Goal: Information Seeking & Learning: Find specific fact

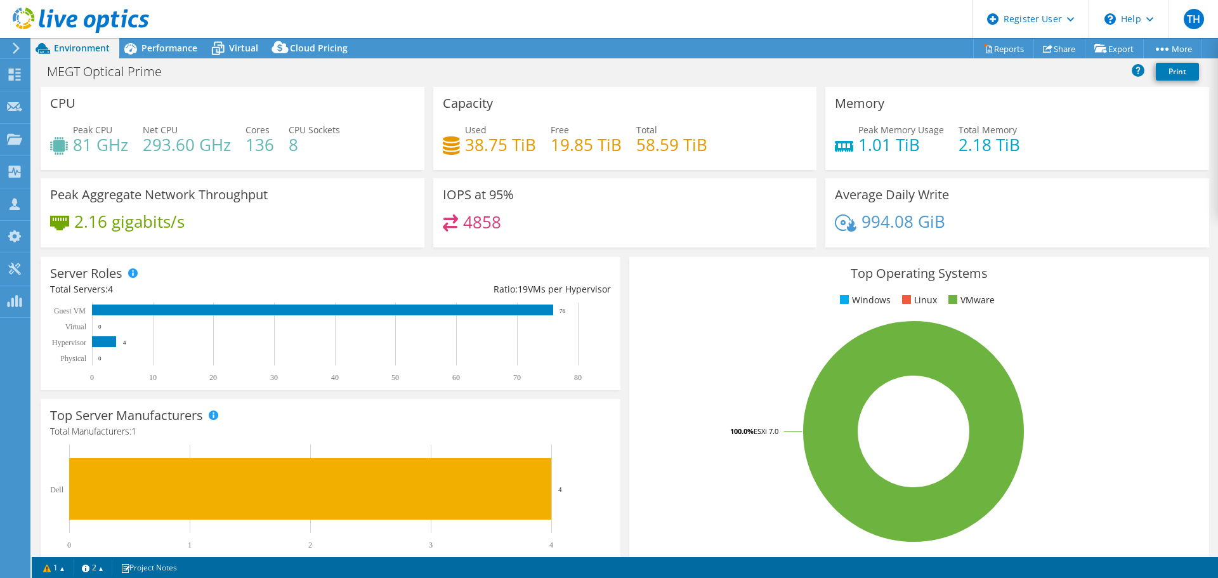
select select "USD"
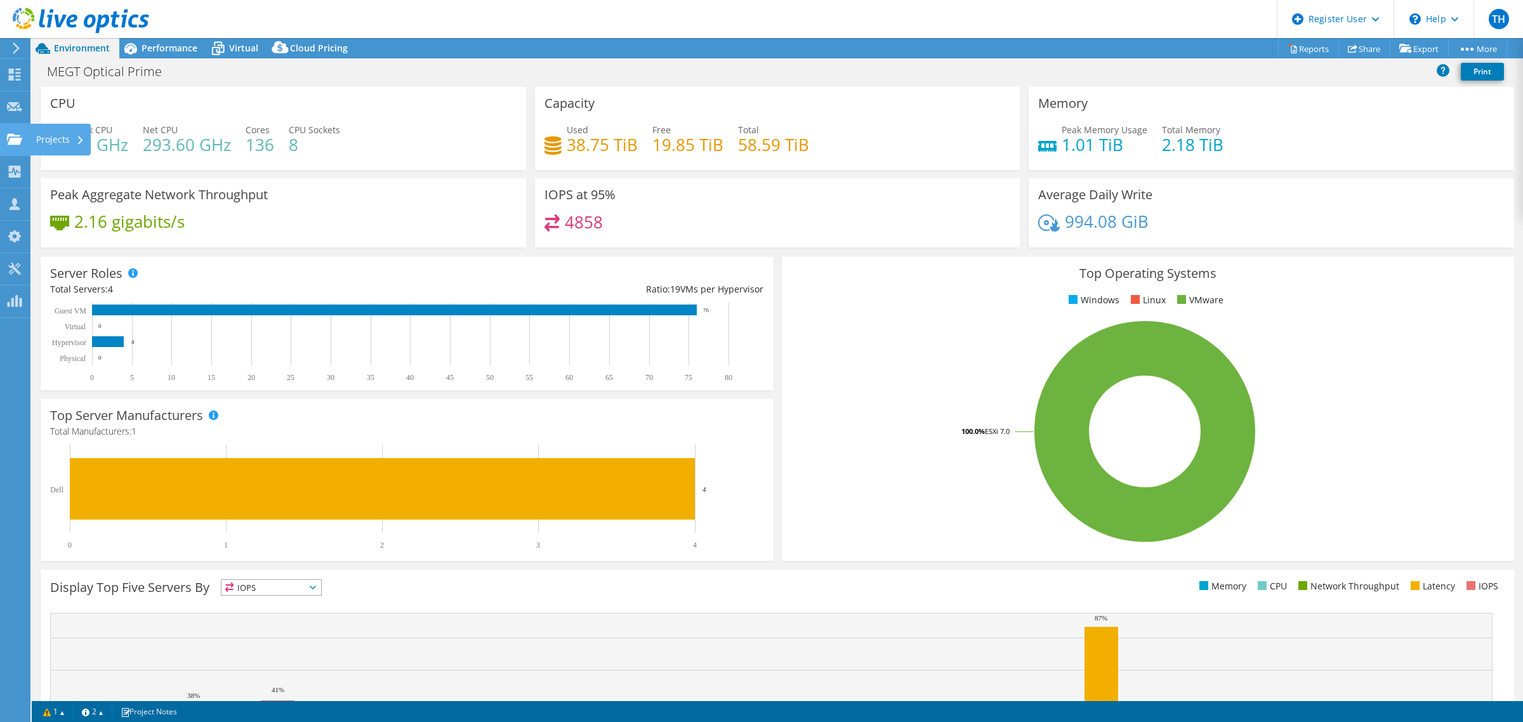
click at [10, 135] on use at bounding box center [14, 138] width 15 height 11
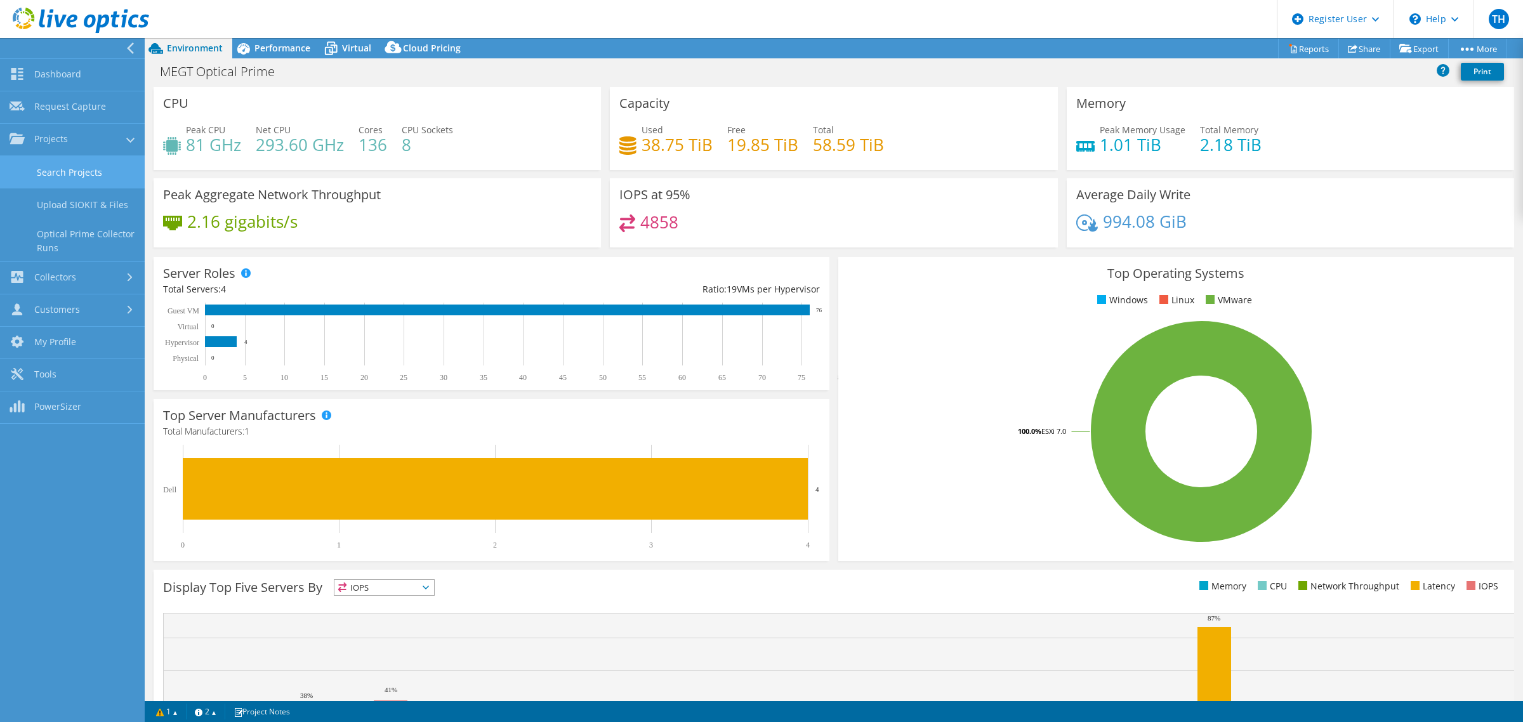
click at [77, 166] on link "Search Projects" at bounding box center [72, 172] width 145 height 32
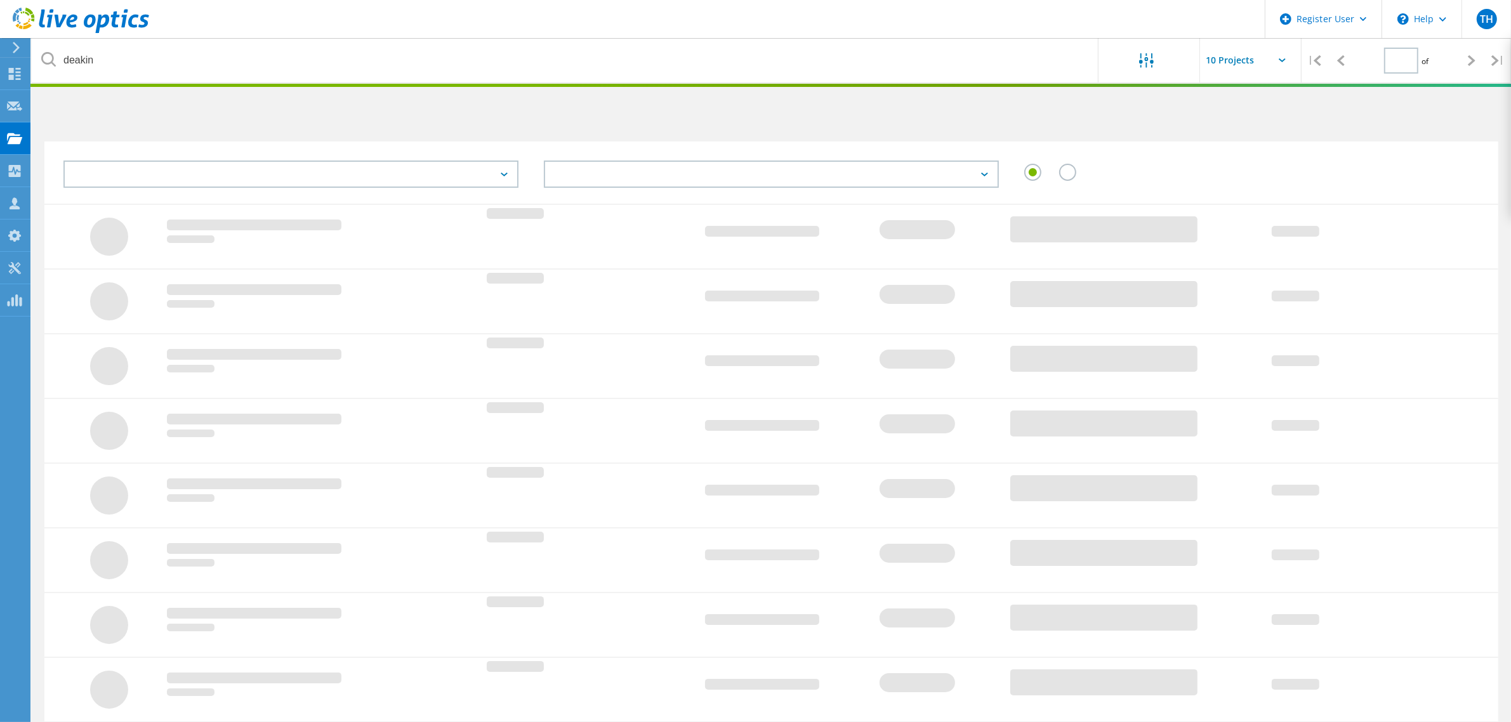
type input "1"
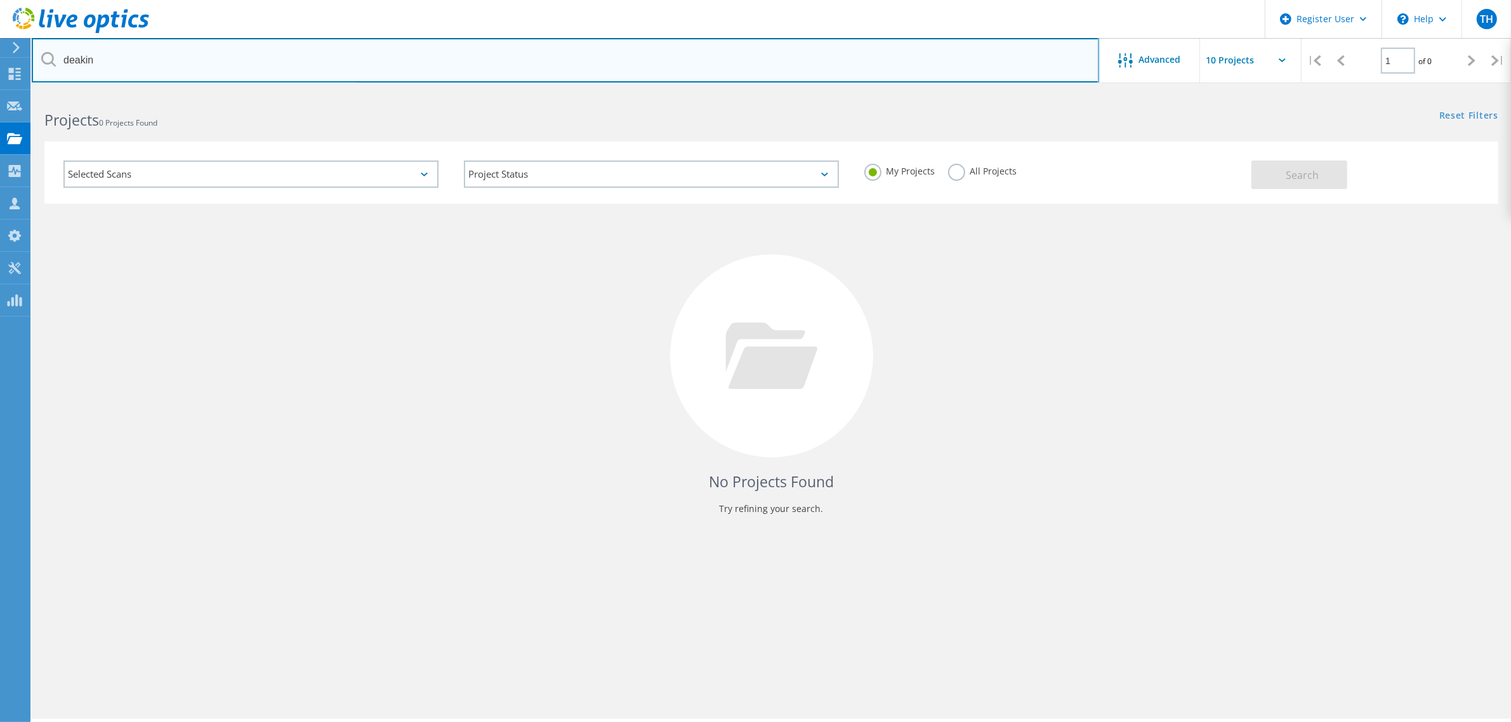
drag, startPoint x: 277, startPoint y: 67, endPoint x: -112, endPoint y: 38, distance: 390.6
click at [0, 38] on html "Register User \n Help Explore Helpful Articles Contact Support TH Dell User [PE…" at bounding box center [755, 378] width 1511 height 757
paste input "Nutrien"
type input "Nutrien"
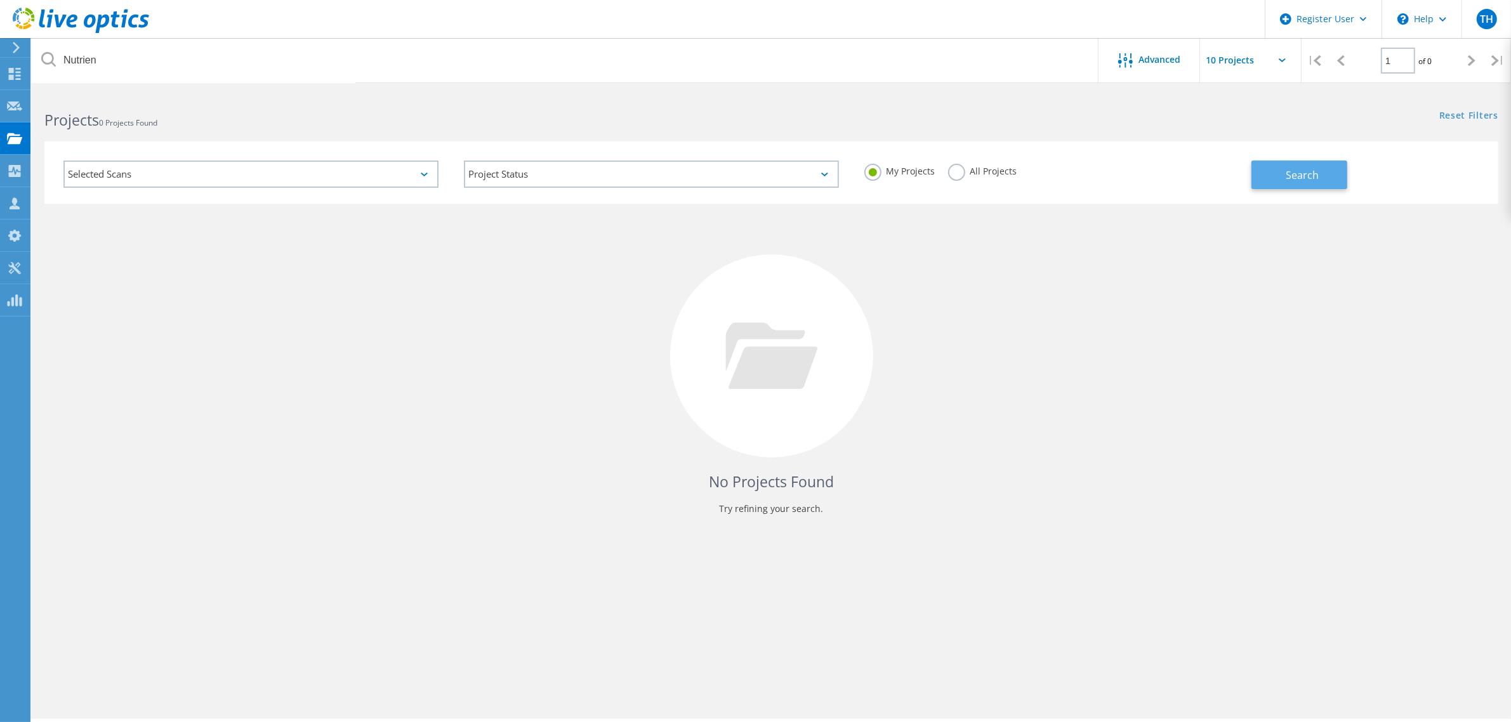
click at [1283, 169] on button "Search" at bounding box center [1299, 175] width 96 height 29
click at [952, 156] on div "My Projects All Projects" at bounding box center [1051, 171] width 400 height 47
click at [953, 170] on label "All Projects" at bounding box center [982, 170] width 69 height 12
click at [0, 0] on input "All Projects" at bounding box center [0, 0] width 0 height 0
click at [1264, 176] on button "Search" at bounding box center [1299, 175] width 96 height 29
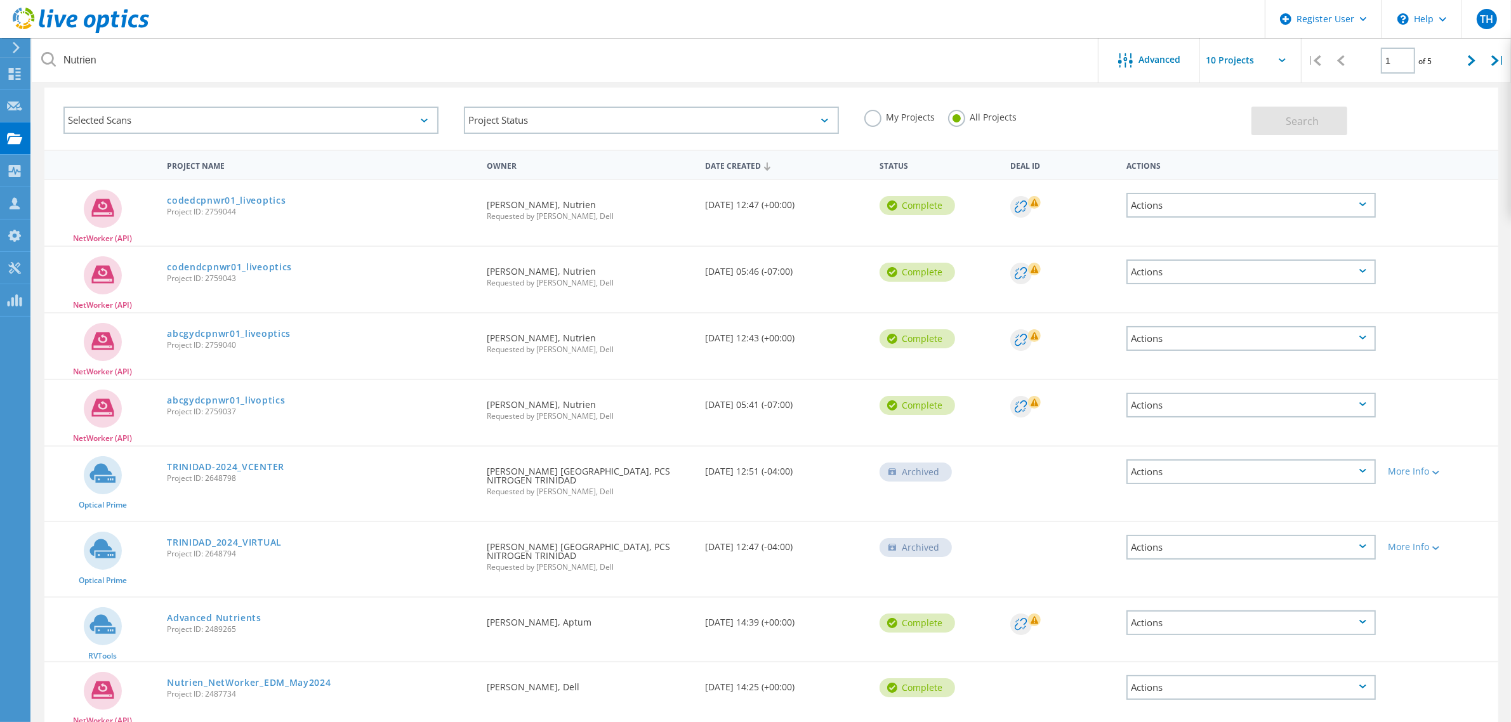
scroll to position [79, 0]
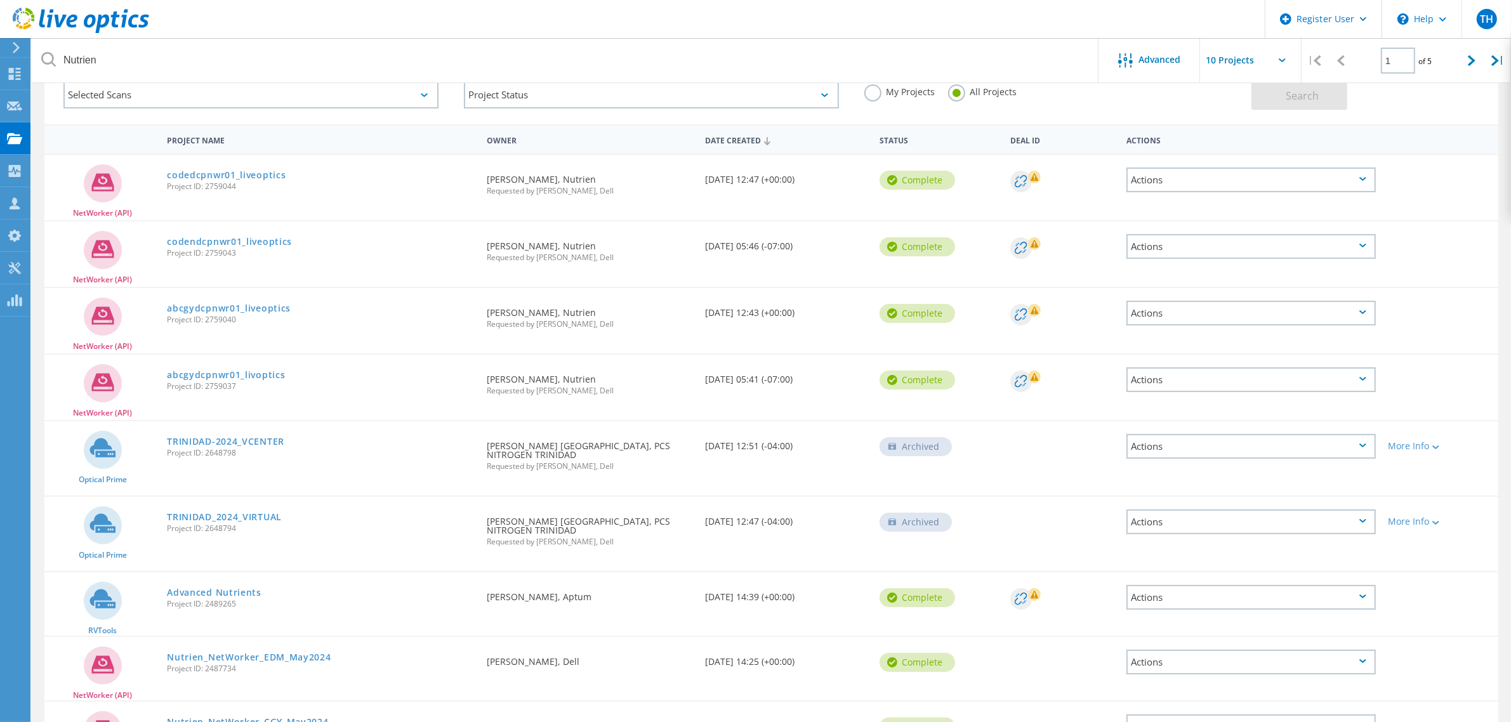
drag, startPoint x: 532, startPoint y: 373, endPoint x: 591, endPoint y: 372, distance: 59.0
click at [578, 372] on div "Requested By Surya Vavilapalli, Nutrien Requested by Rob Aitken, Dell" at bounding box center [589, 381] width 218 height 53
click at [629, 372] on div "Requested By Surya Vavilapalli, Nutrien Requested by Rob Aitken, Dell" at bounding box center [589, 381] width 218 height 53
drag, startPoint x: 600, startPoint y: 379, endPoint x: 560, endPoint y: 376, distance: 40.1
click at [560, 376] on div "Requested By Surya Vavilapalli, Nutrien Requested by Rob Aitken, Dell" at bounding box center [589, 381] width 218 height 53
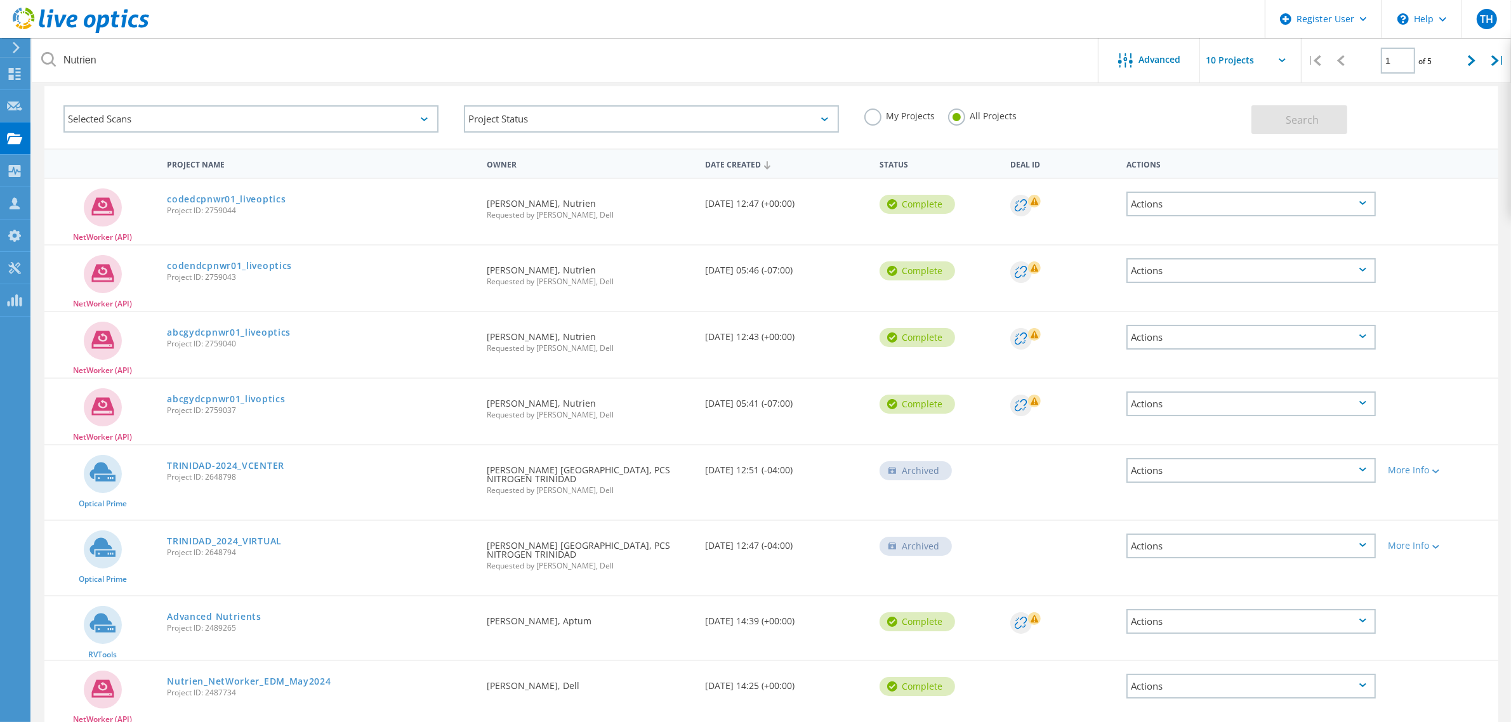
scroll to position [0, 0]
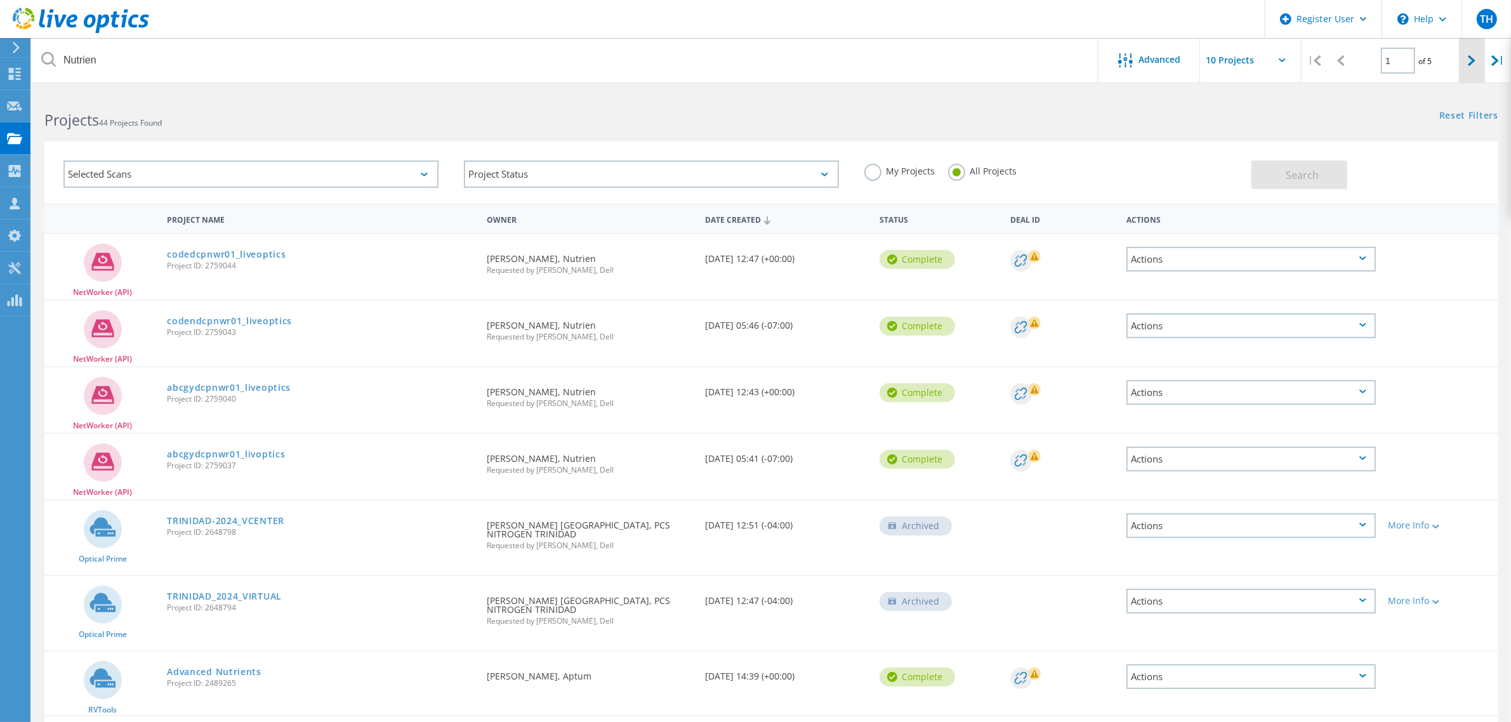
click at [1459, 63] on div at bounding box center [1472, 60] width 26 height 45
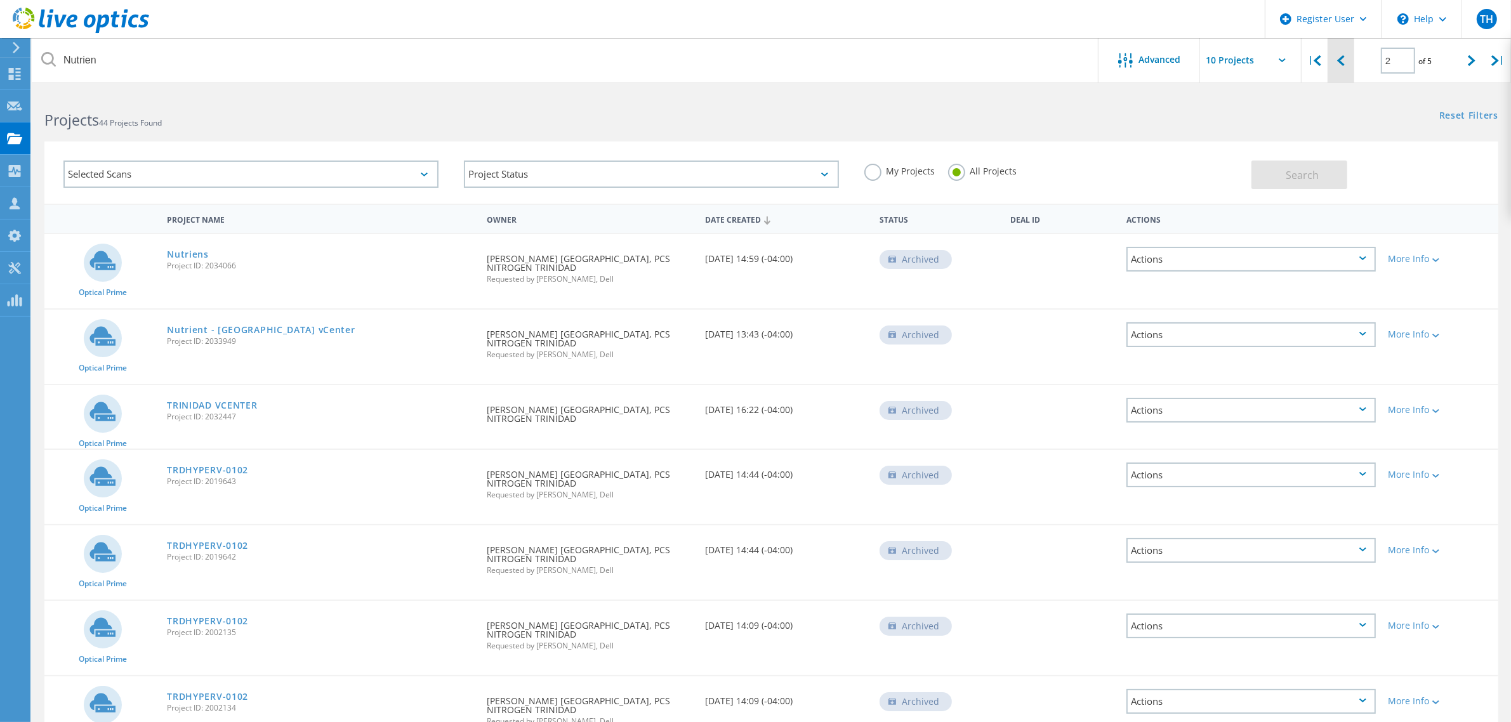
click at [1351, 65] on div at bounding box center [1340, 60] width 26 height 45
type input "1"
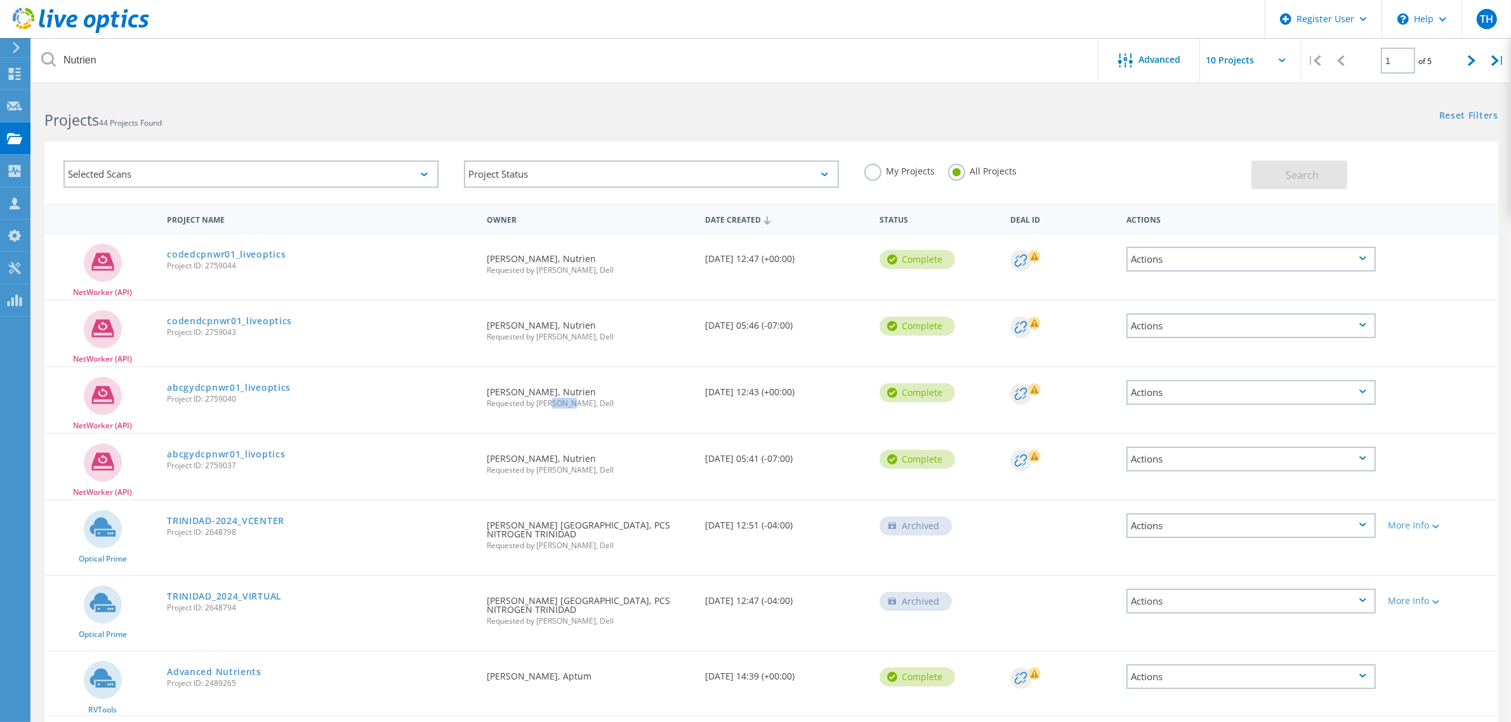
drag, startPoint x: 572, startPoint y: 401, endPoint x: 553, endPoint y: 401, distance: 19.7
click at [553, 401] on span "Requested by Rob Aitken, Dell" at bounding box center [590, 404] width 206 height 8
